Goal: Check status: Check status

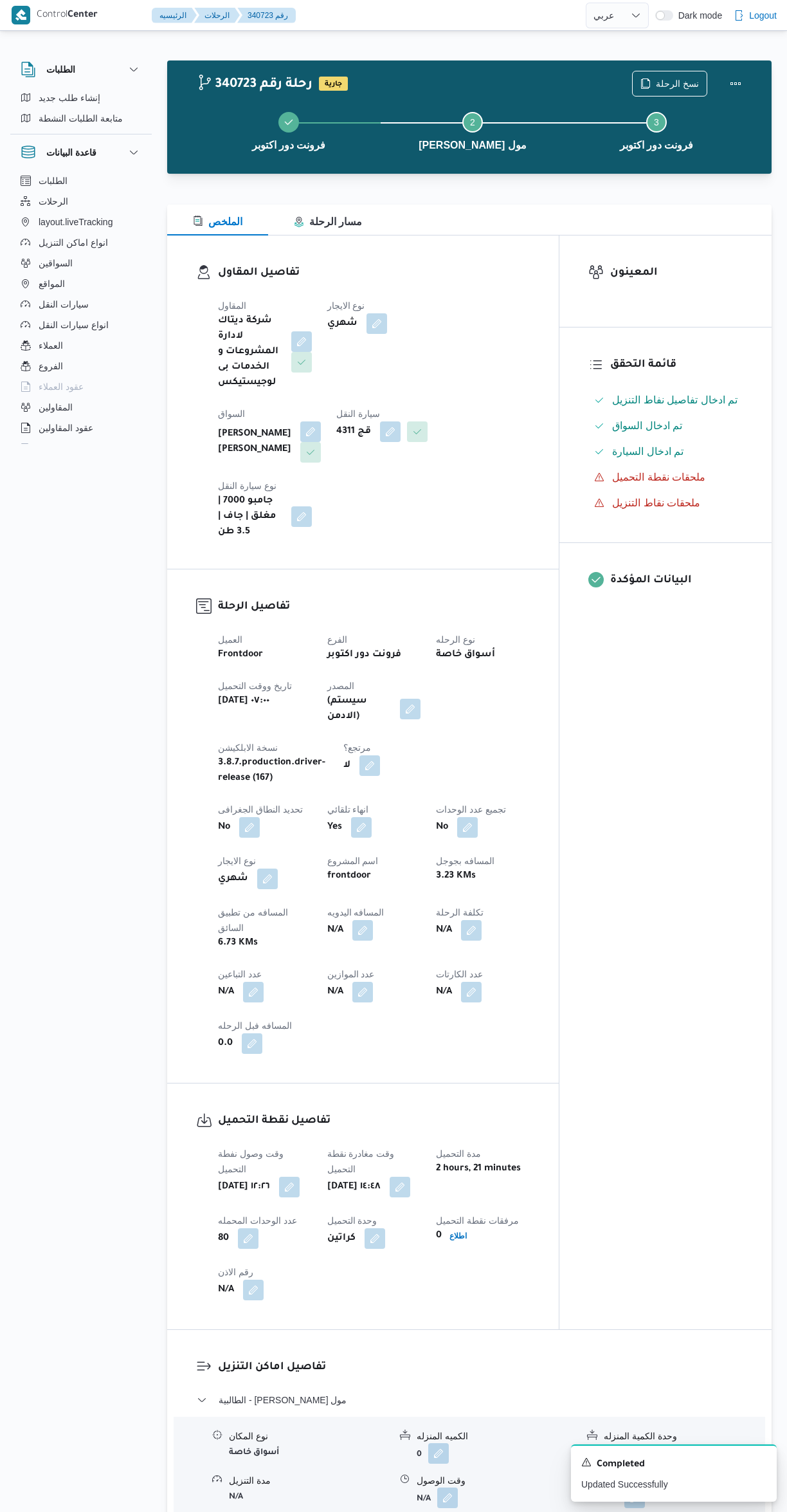
select select "ar"
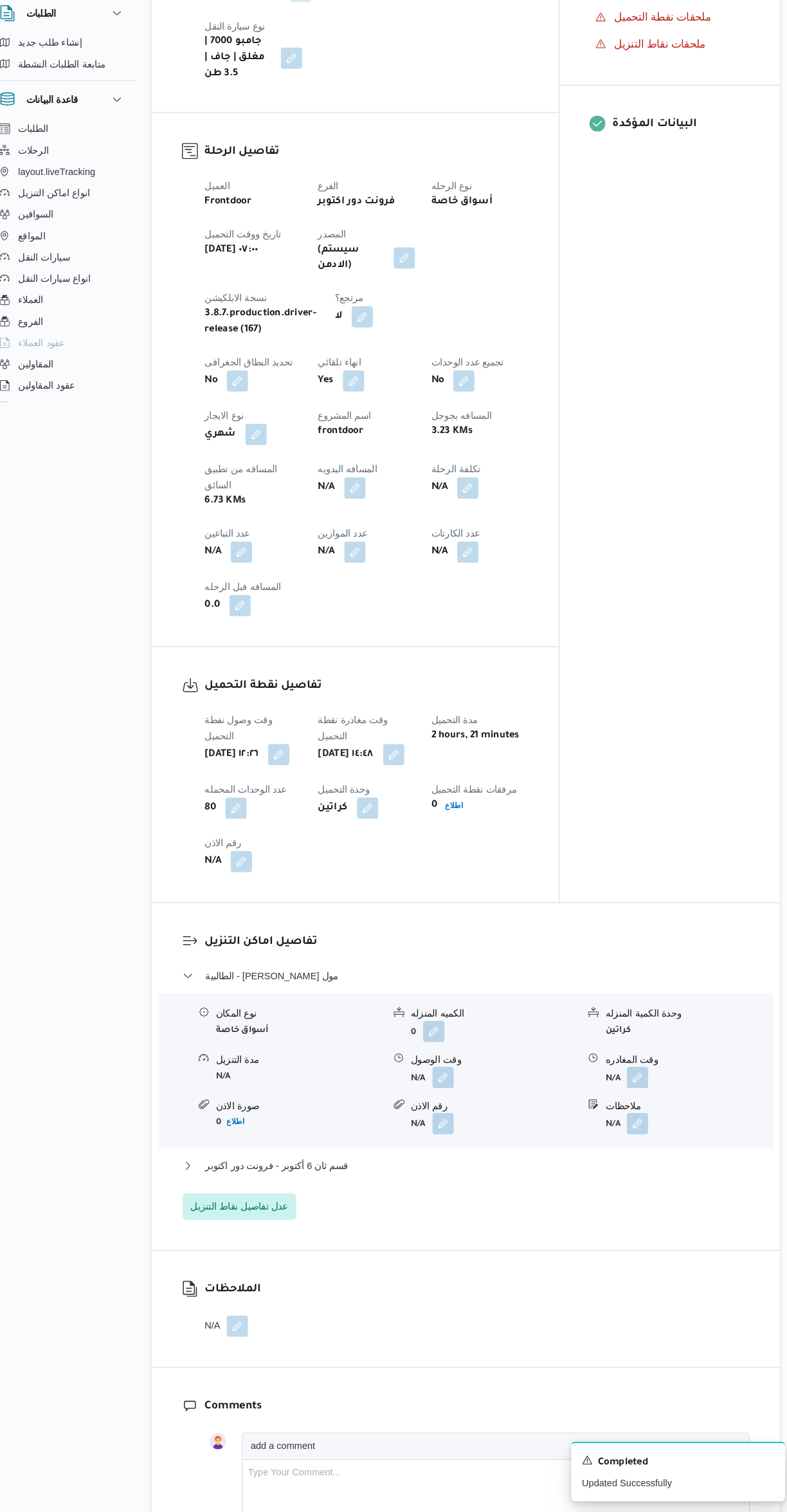
scroll to position [414, 0]
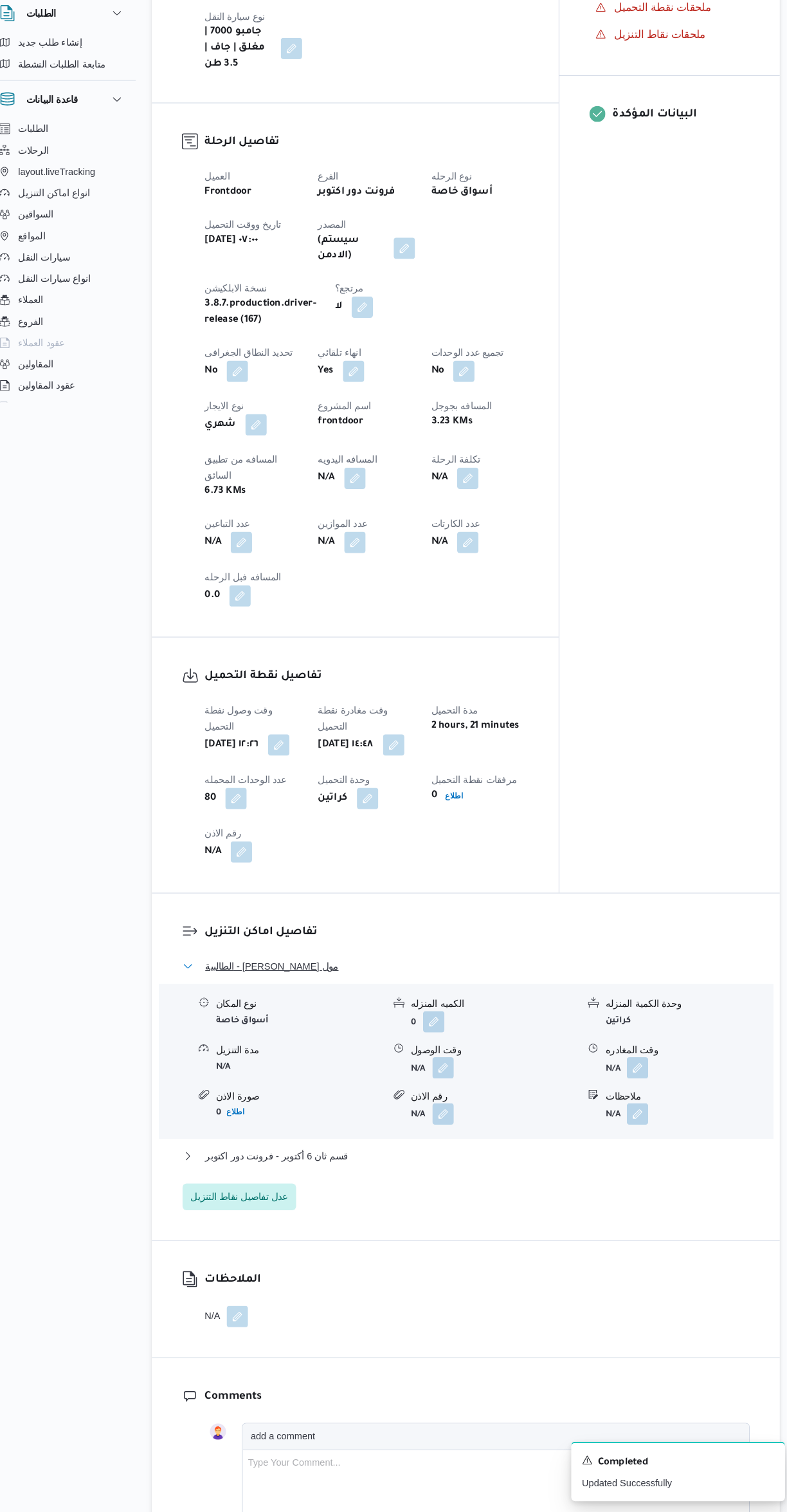
click at [518, 979] on button "الطالبية - [PERSON_NAME] مول" at bounding box center [470, 986] width 546 height 15
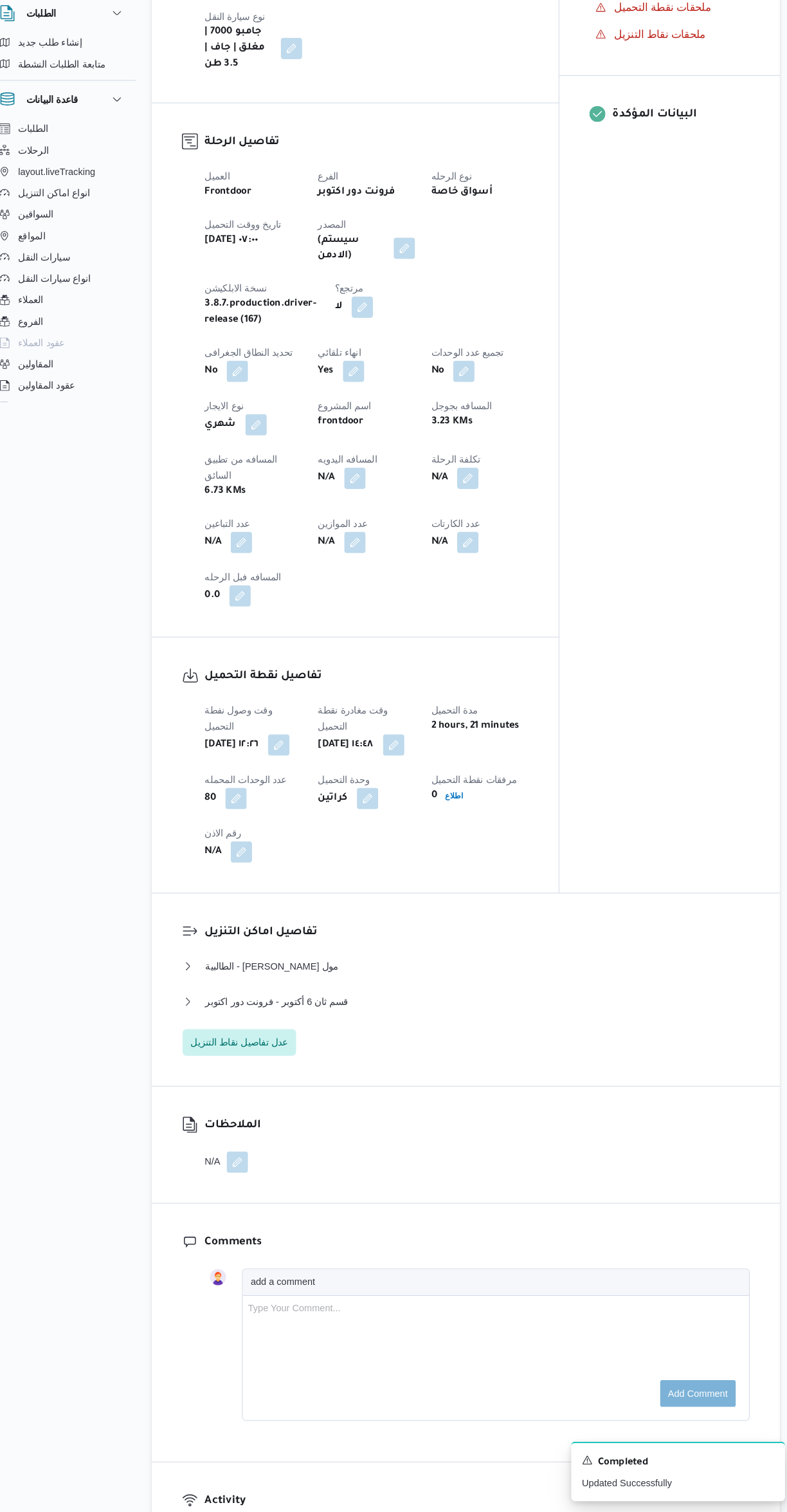
select select "ar"
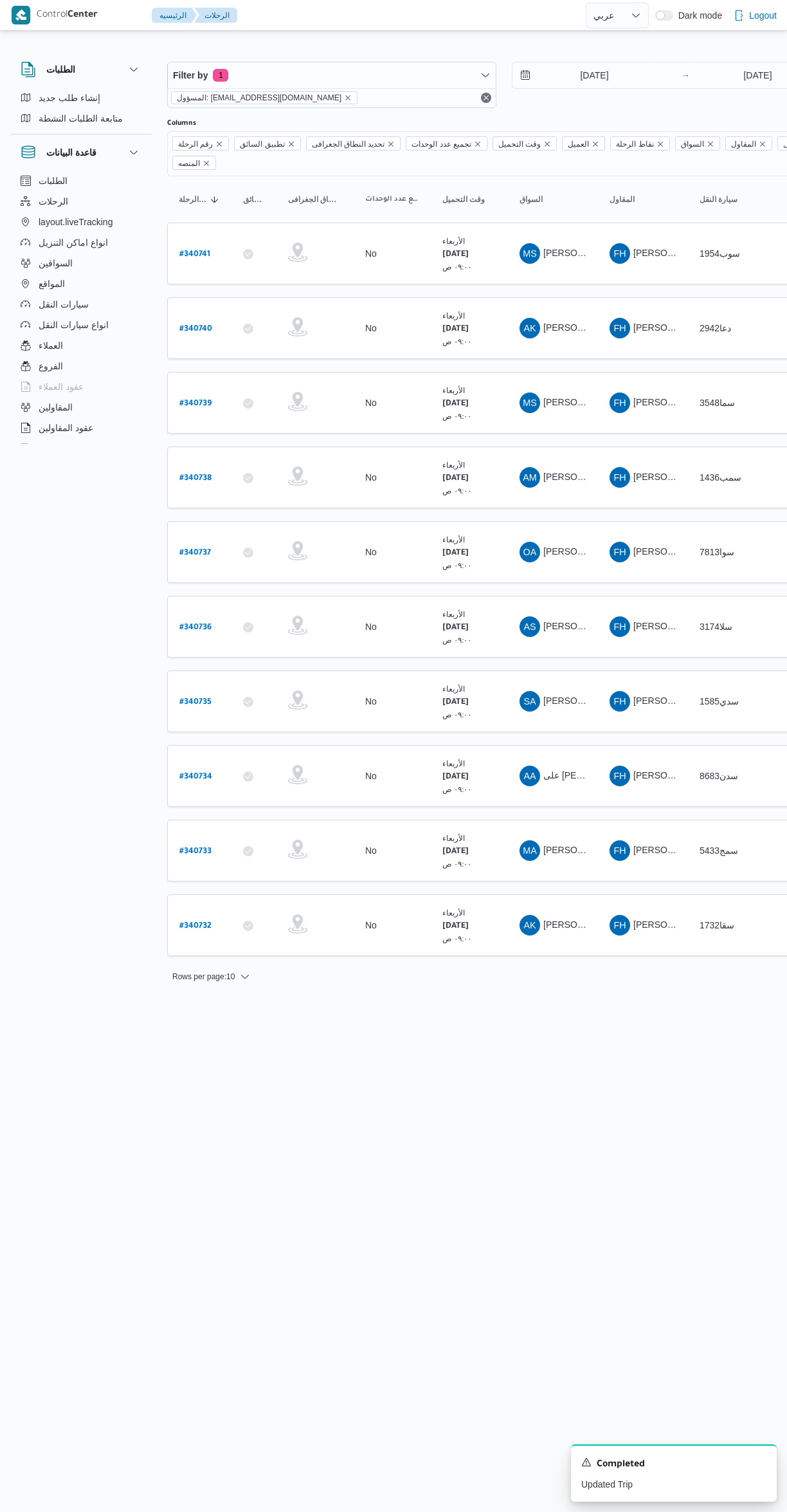
select select "ar"
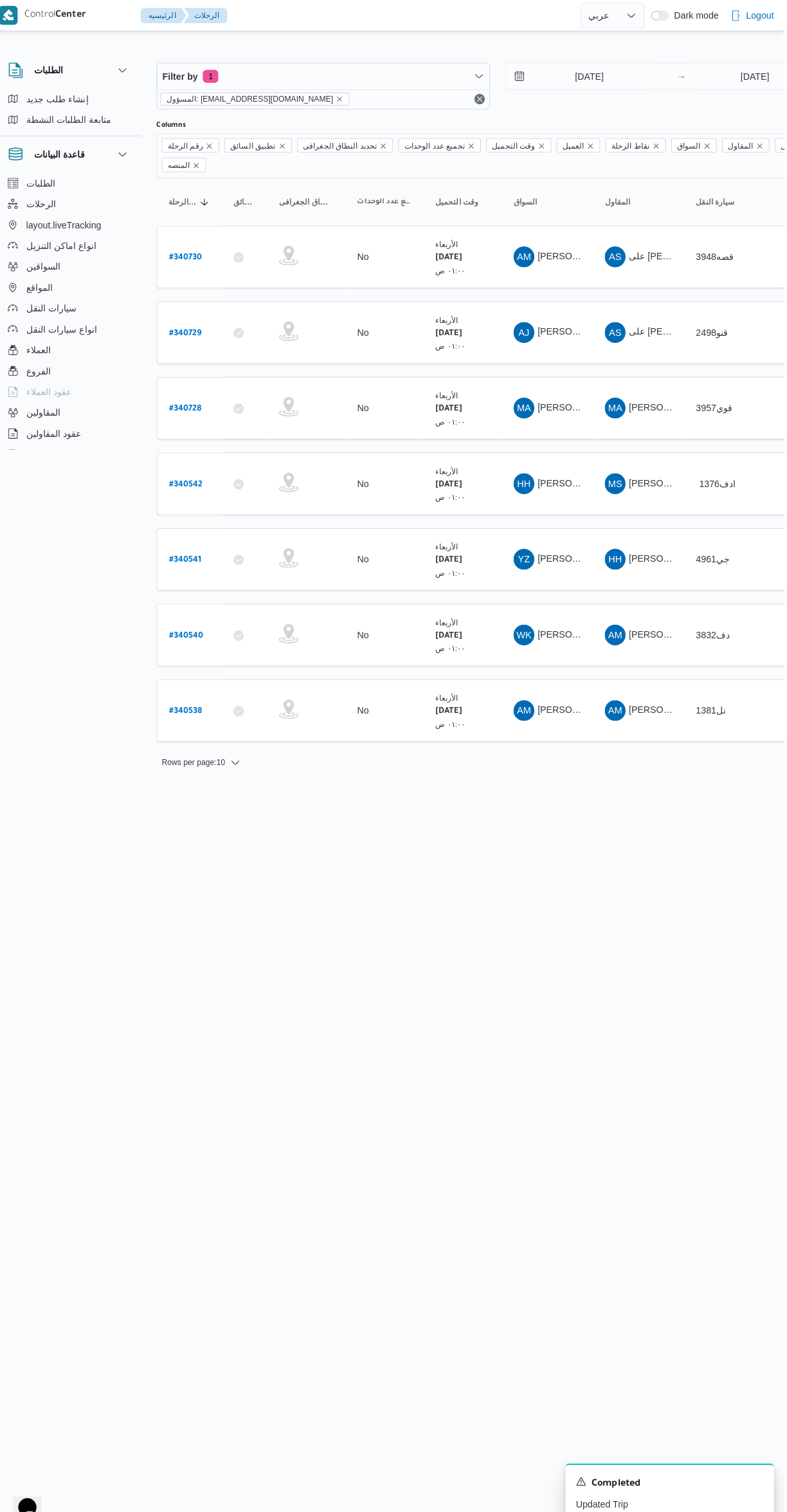
click at [191, 693] on link "# 340538" at bounding box center [195, 702] width 33 height 18
select select "ar"
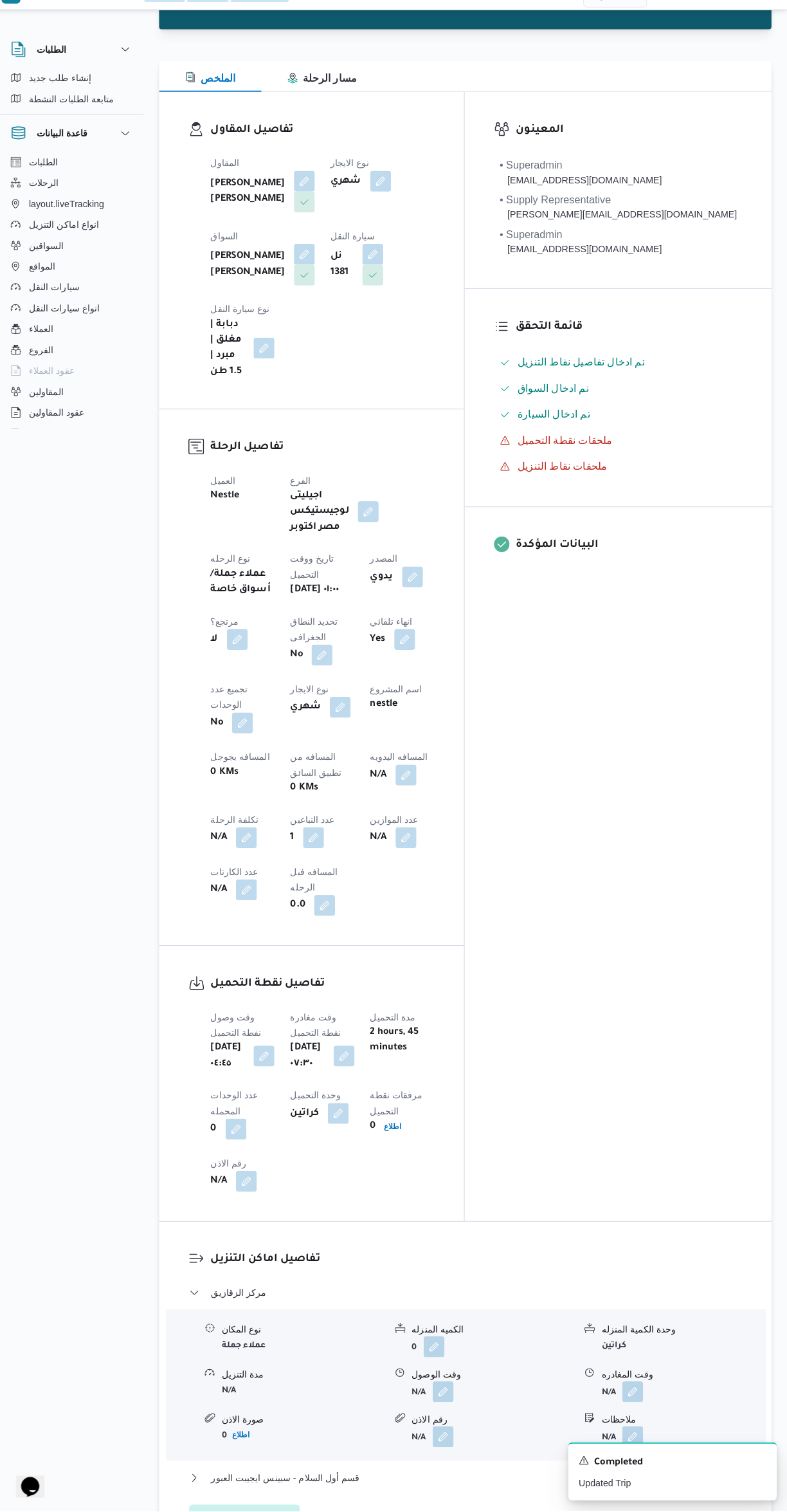
scroll to position [125, 0]
